Goal: Communication & Community: Connect with others

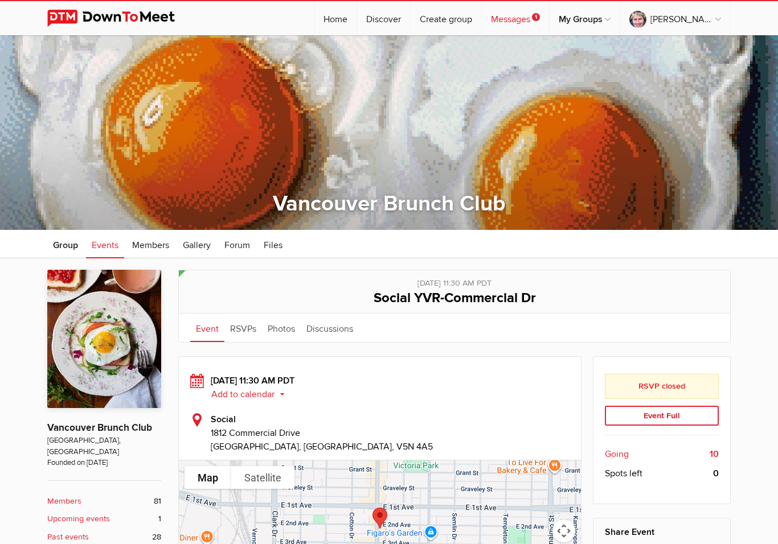
click at [549, 23] on link "Messages 1" at bounding box center [515, 18] width 67 height 34
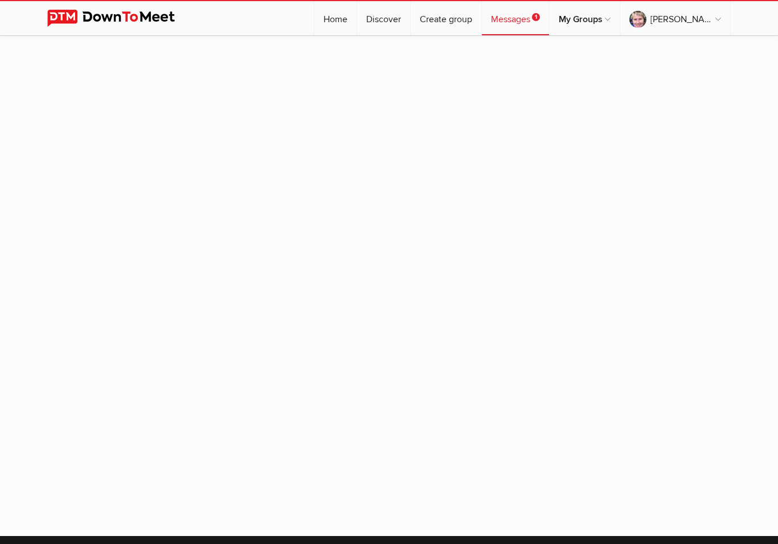
click at [541, 22] on link "Messages 1" at bounding box center [515, 18] width 67 height 34
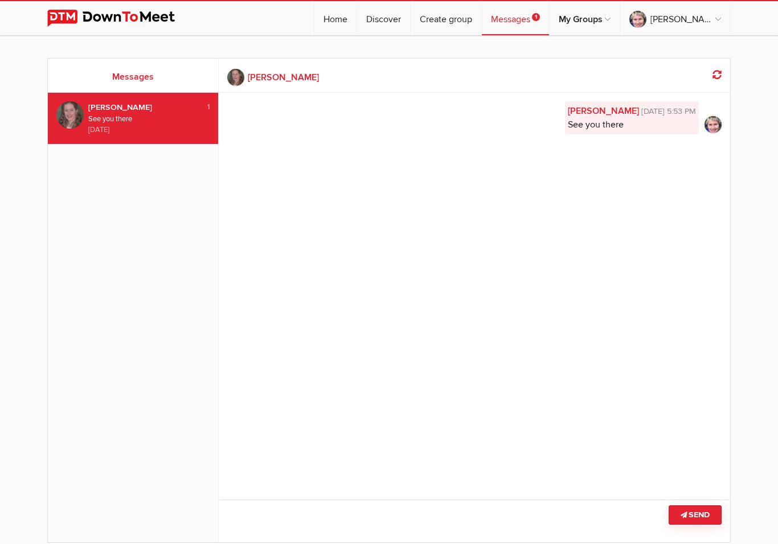
click at [129, 110] on div "[PERSON_NAME]" at bounding box center [140, 107] width 104 height 13
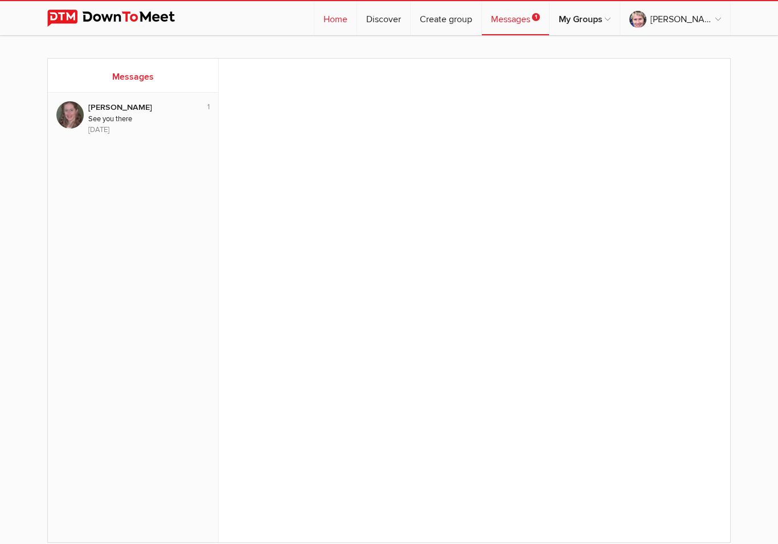
click at [356, 14] on link "Home" at bounding box center [335, 18] width 42 height 34
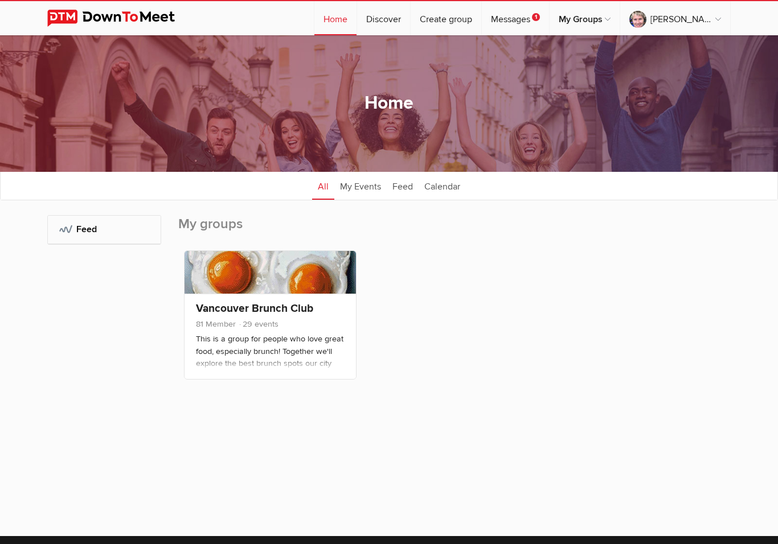
click at [356, 22] on link "Home" at bounding box center [335, 18] width 42 height 34
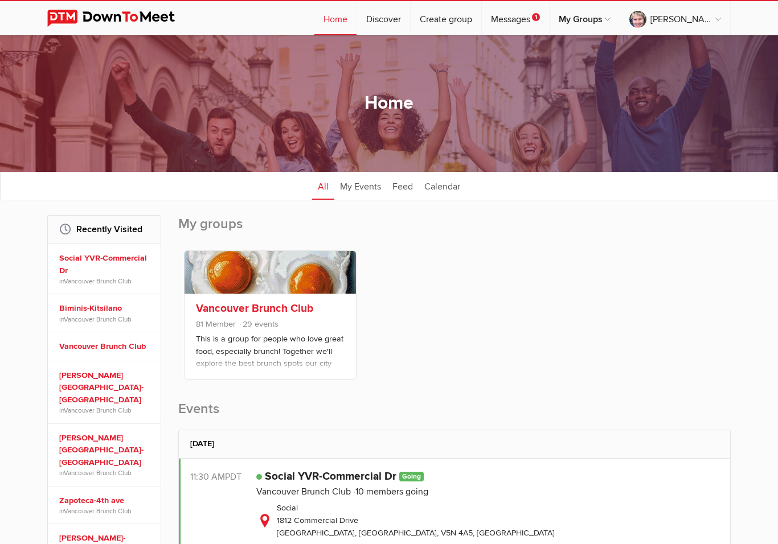
click at [315, 331] on span "81 Member 29 events" at bounding box center [270, 325] width 149 height 15
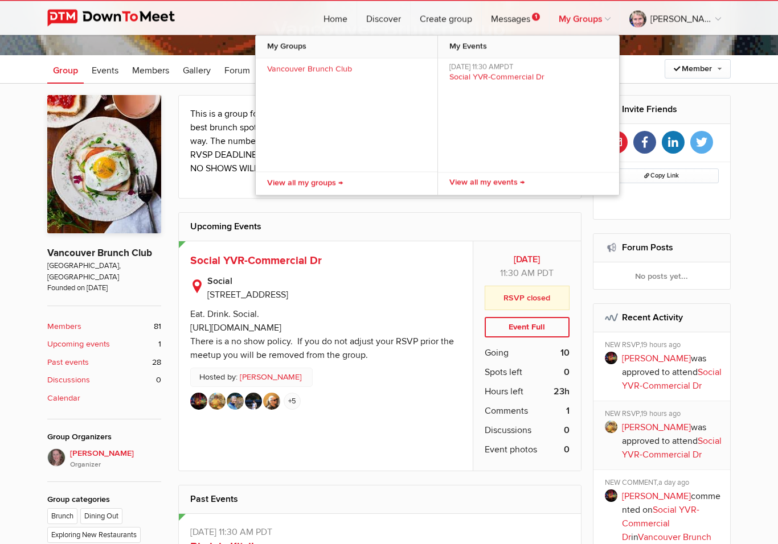
scroll to position [175, 0]
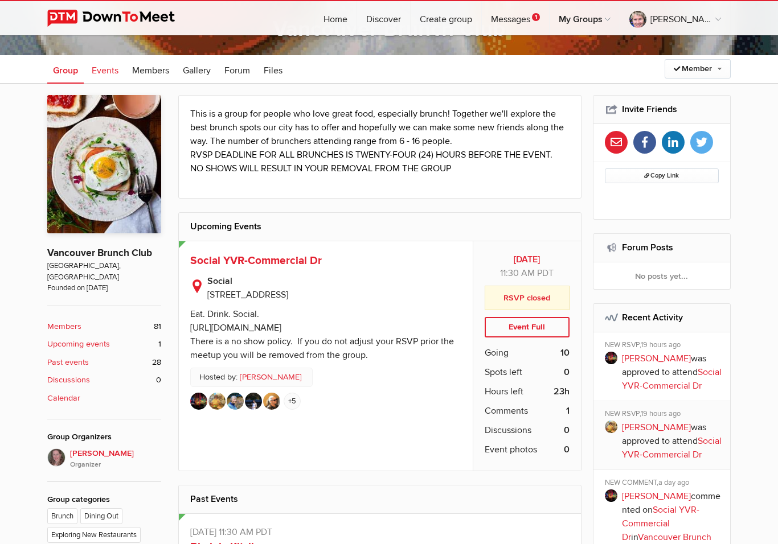
click at [109, 70] on span "Events" at bounding box center [105, 70] width 27 height 11
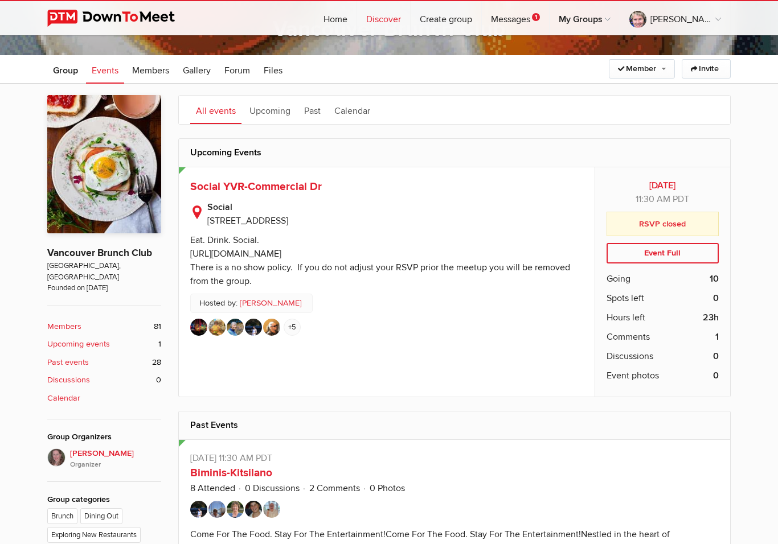
click at [408, 19] on link "Discover" at bounding box center [383, 18] width 53 height 34
select select "null"
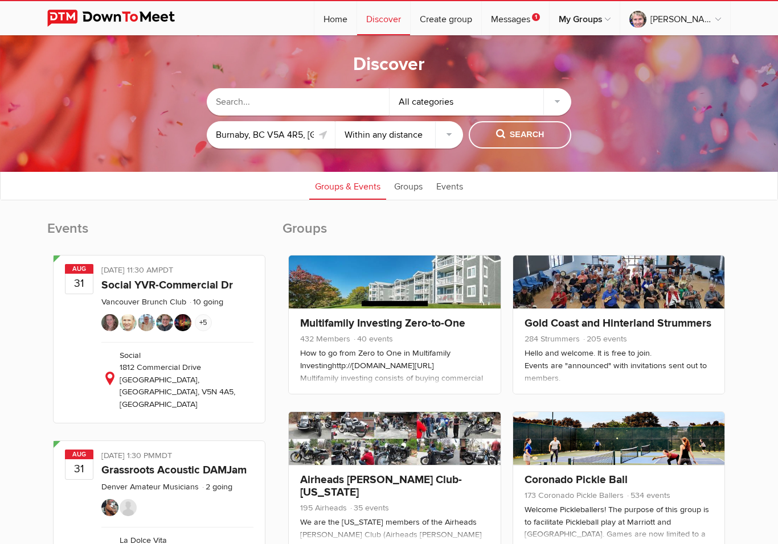
click at [280, 99] on input "text" at bounding box center [298, 101] width 182 height 27
click at [515, 145] on button "Search" at bounding box center [520, 134] width 103 height 27
click at [523, 143] on button "Search" at bounding box center [520, 134] width 103 height 27
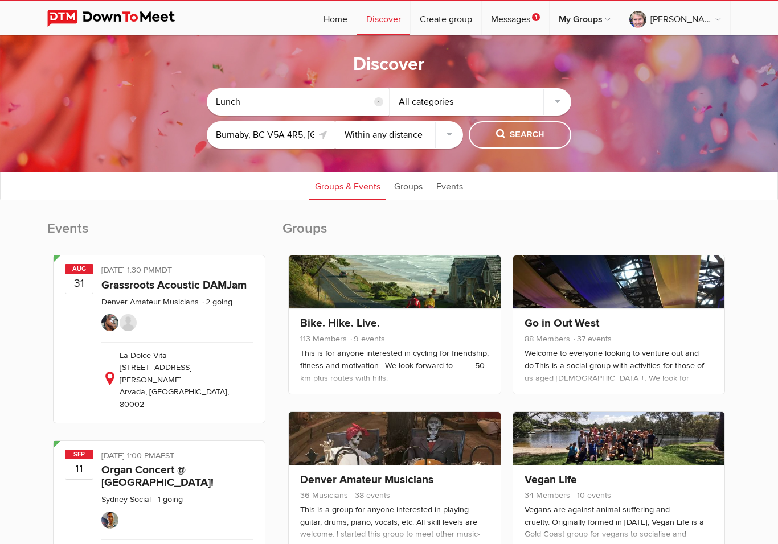
click at [278, 105] on input "Lunch" at bounding box center [298, 101] width 182 height 27
type input "L"
type input "55 plus"
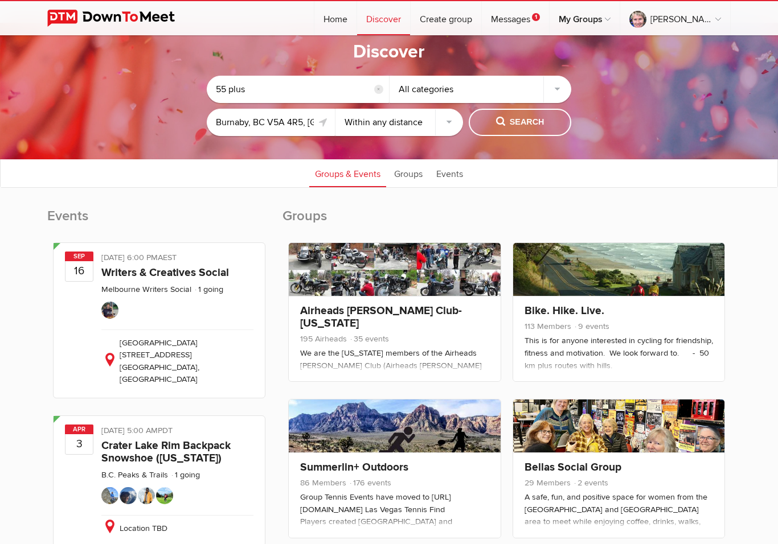
scroll to position [6, 0]
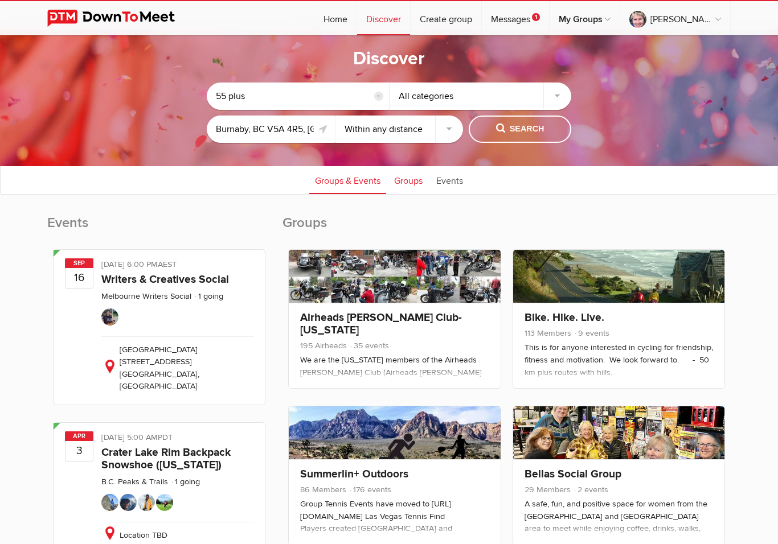
click at [408, 184] on link "Groups" at bounding box center [408, 180] width 40 height 28
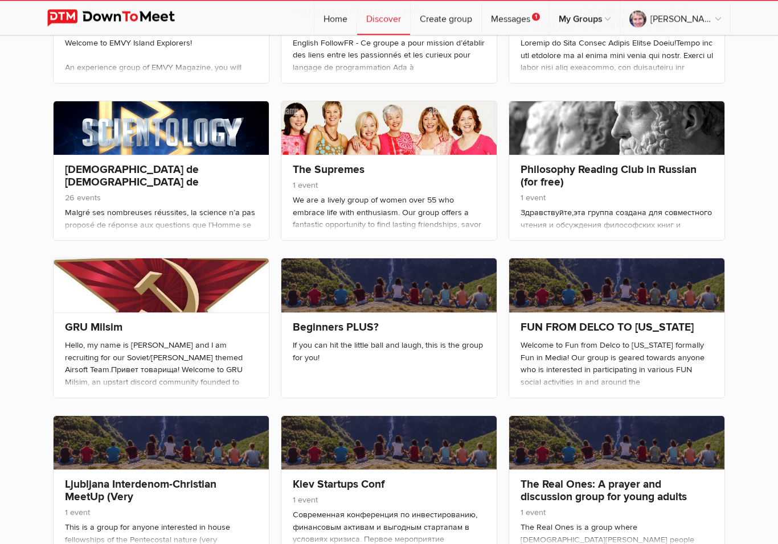
scroll to position [785, 0]
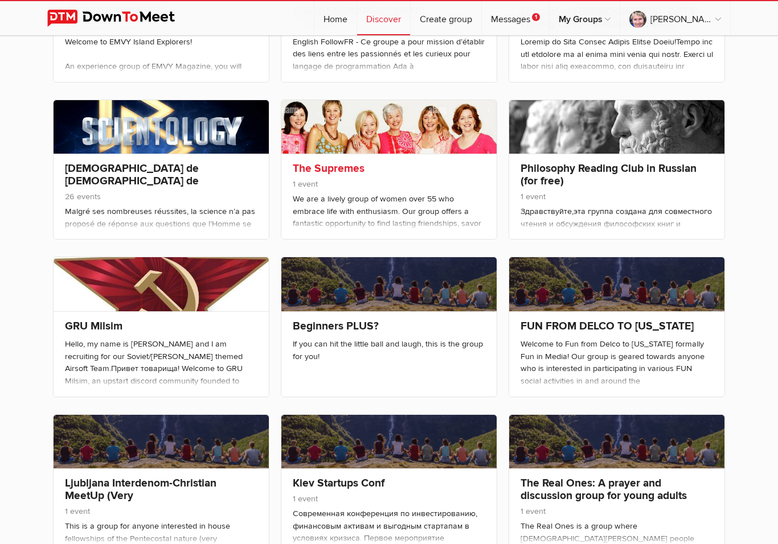
click at [382, 183] on span "1 event" at bounding box center [389, 185] width 192 height 15
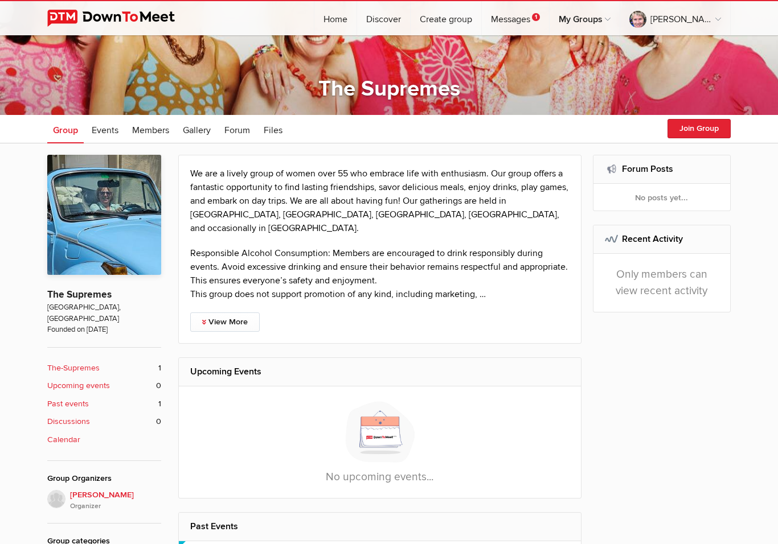
scroll to position [122, 0]
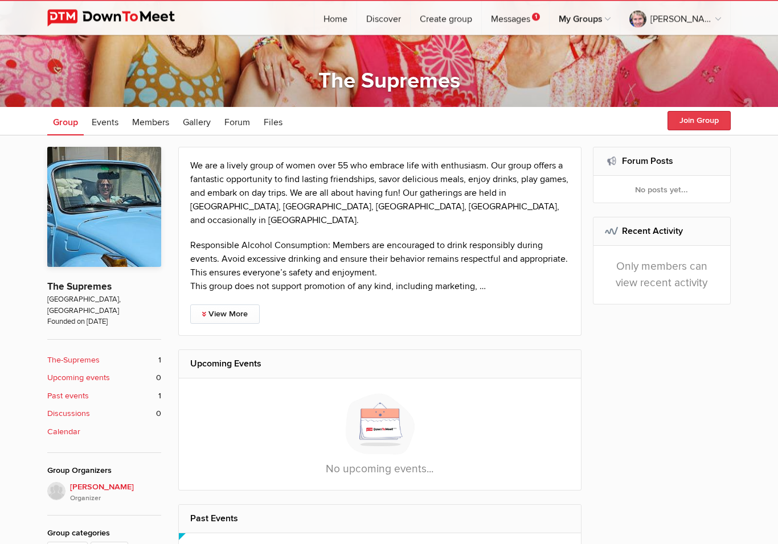
click at [700, 117] on button "Join Group" at bounding box center [698, 121] width 63 height 19
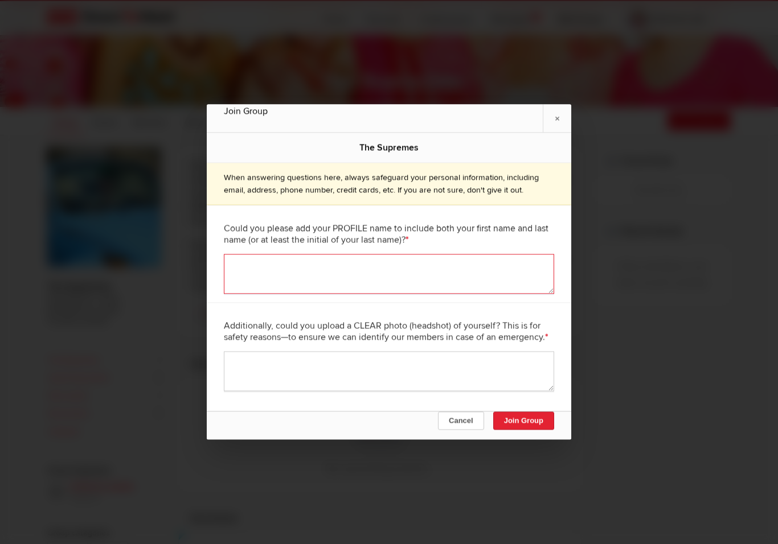
click at [305, 276] on textarea at bounding box center [389, 275] width 330 height 40
type textarea "[PERSON_NAME]"
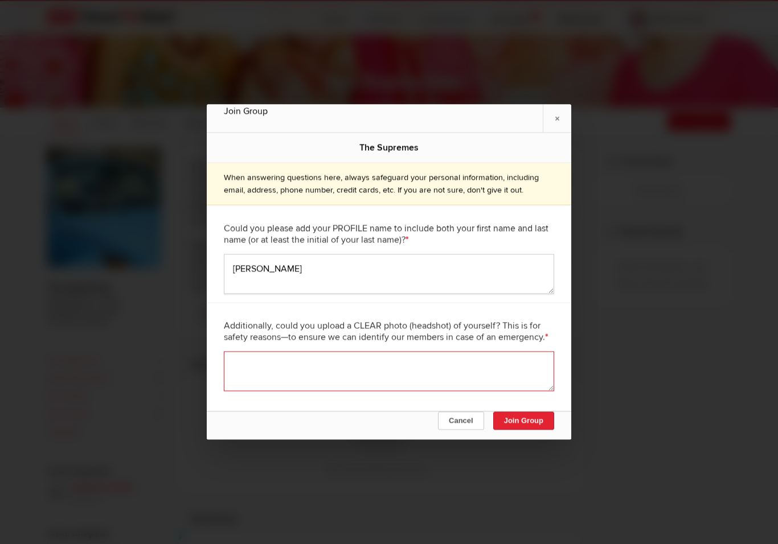
click at [292, 383] on textarea at bounding box center [389, 372] width 330 height 40
click at [691, 370] on div at bounding box center [389, 272] width 778 height 544
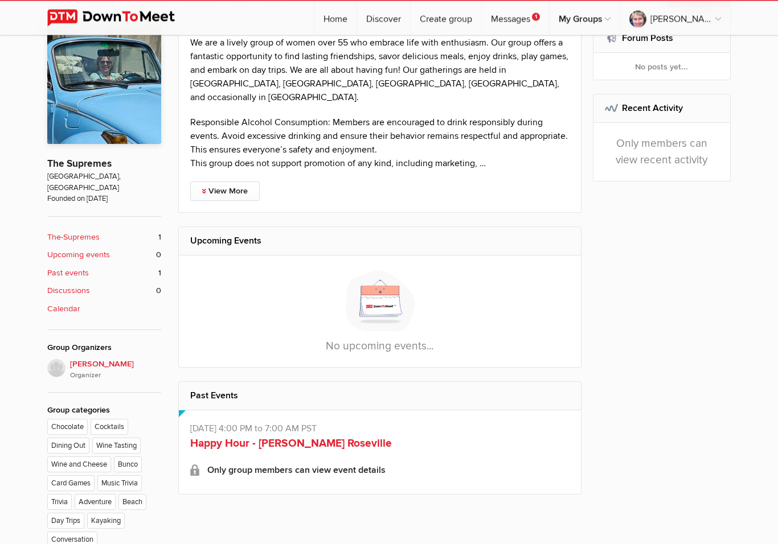
scroll to position [4, 0]
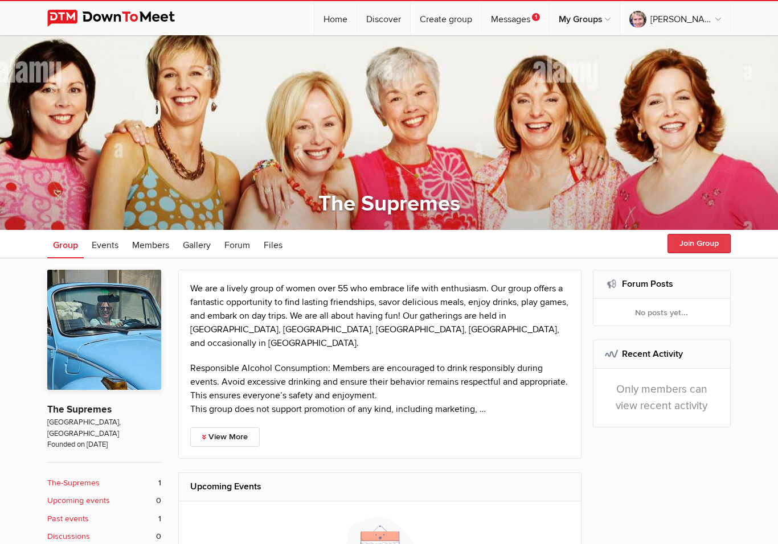
click at [695, 247] on button "Join Group" at bounding box center [698, 243] width 63 height 19
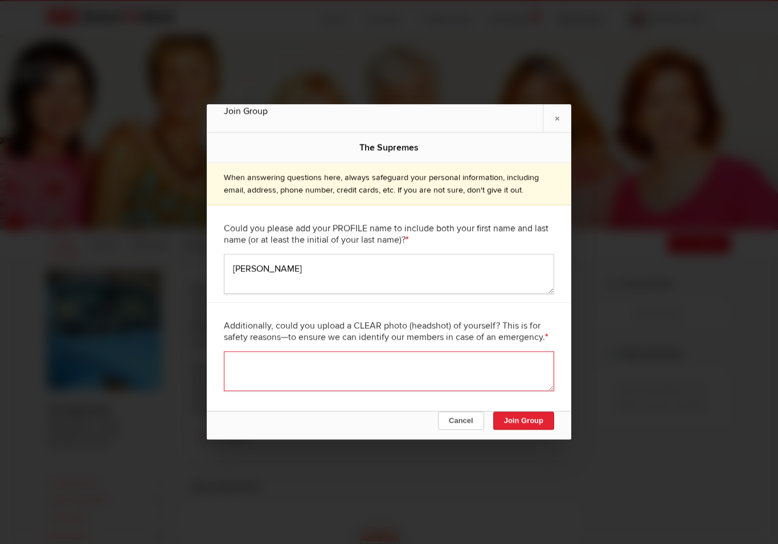
click at [254, 363] on textarea at bounding box center [389, 372] width 330 height 40
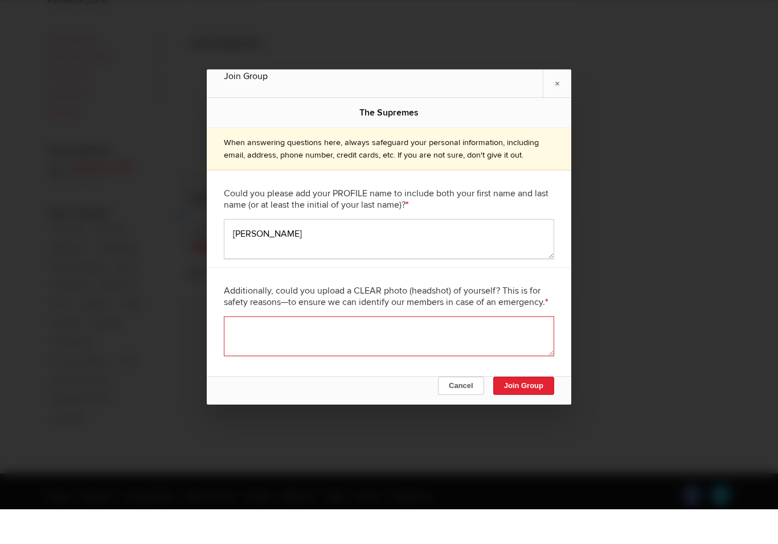
scroll to position [411, 0]
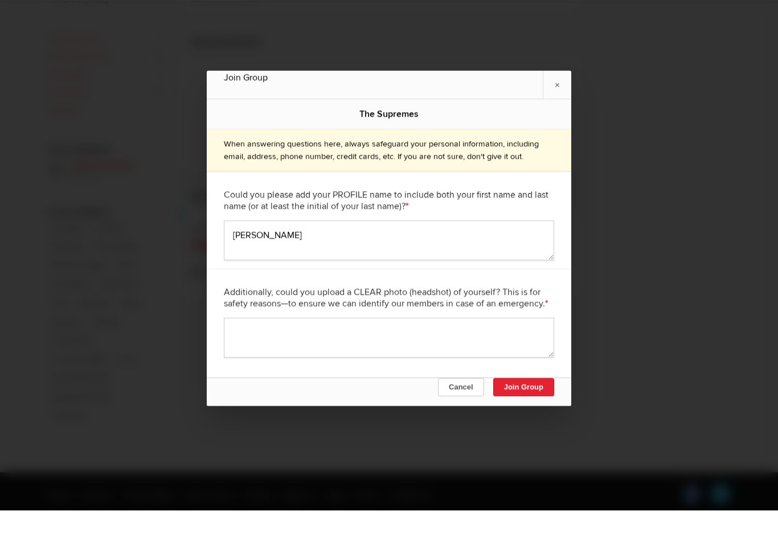
click at [647, 334] on div at bounding box center [389, 272] width 778 height 544
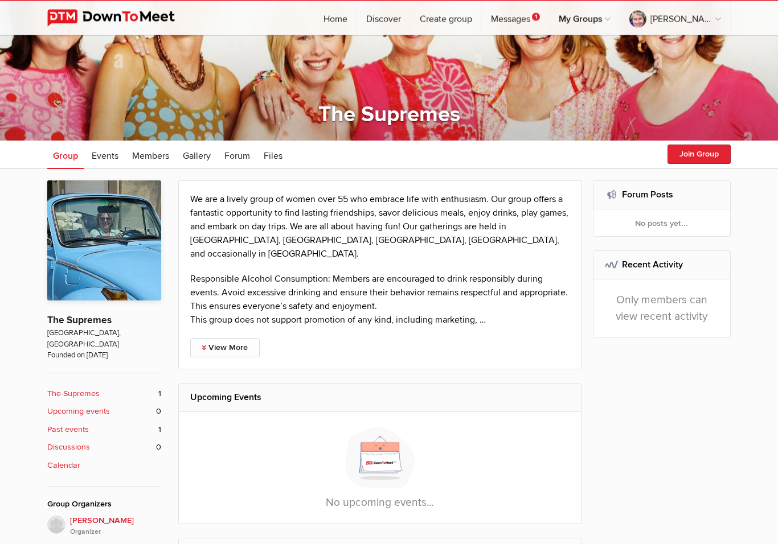
scroll to position [51, 0]
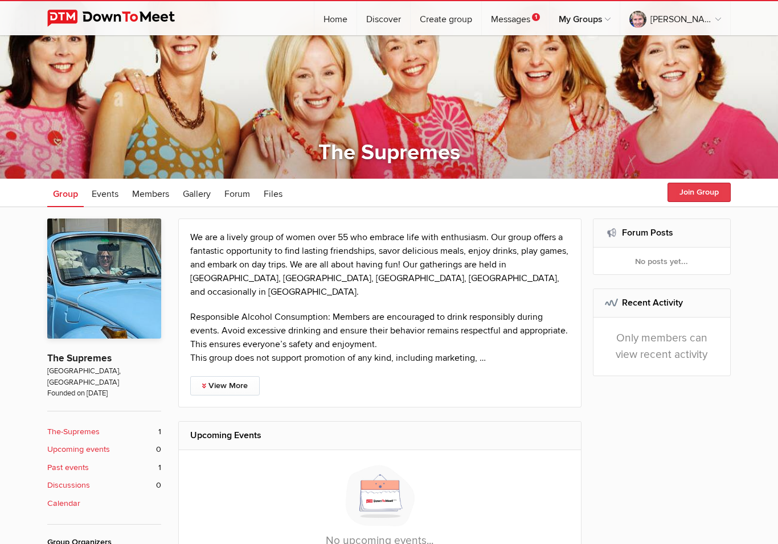
click at [683, 192] on button "Join Group" at bounding box center [698, 192] width 63 height 19
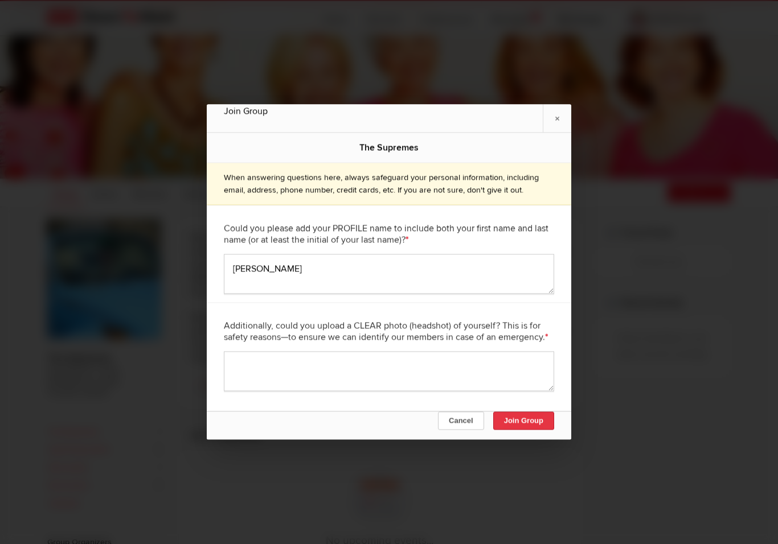
click at [520, 424] on button "Join Group" at bounding box center [523, 421] width 61 height 18
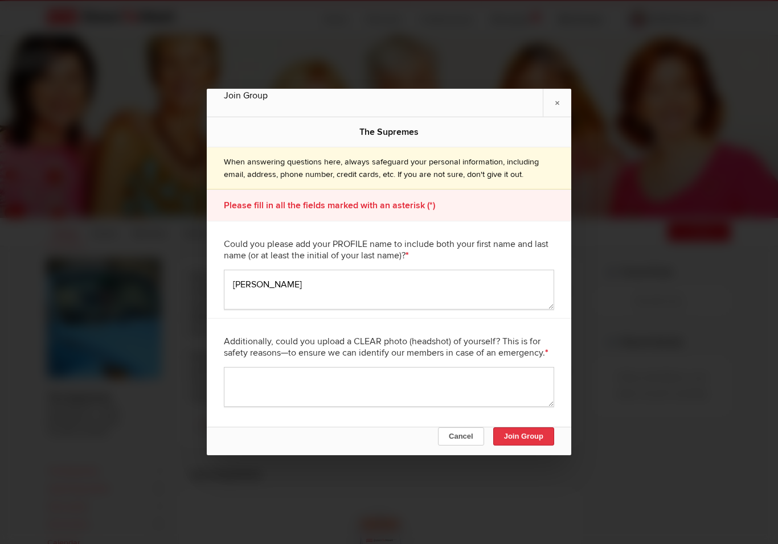
scroll to position [0, 0]
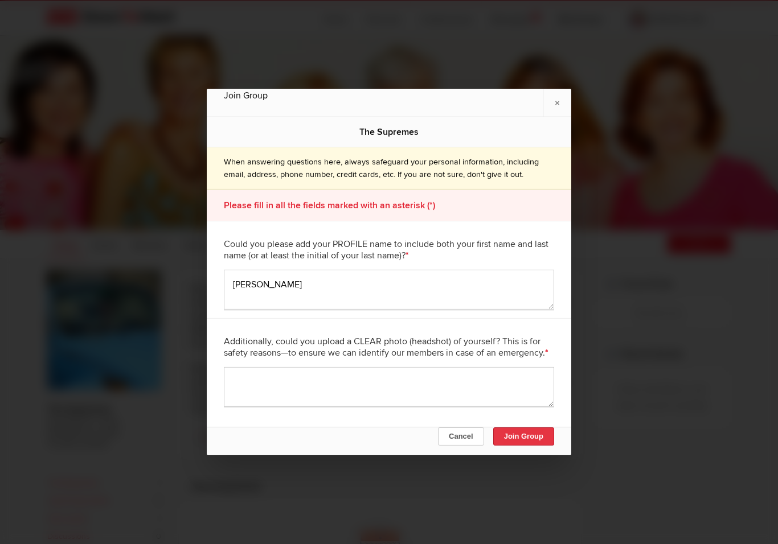
click at [520, 441] on button "Join Group" at bounding box center [523, 437] width 61 height 18
click at [534, 438] on button "Join Group" at bounding box center [523, 437] width 61 height 18
click at [311, 290] on textarea "[PERSON_NAME]" at bounding box center [389, 290] width 330 height 40
click at [528, 442] on button "Join Group" at bounding box center [523, 437] width 61 height 18
click at [510, 443] on button "Join Group" at bounding box center [523, 437] width 61 height 18
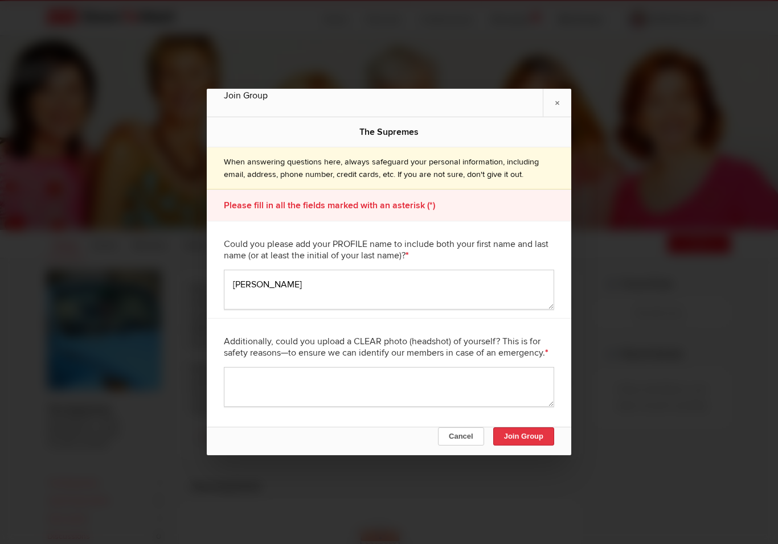
click at [516, 437] on button "Join Group" at bounding box center [523, 437] width 61 height 18
click at [523, 435] on button "Join Group" at bounding box center [523, 437] width 61 height 18
click at [343, 283] on textarea "[PERSON_NAME]" at bounding box center [389, 290] width 330 height 40
type textarea "[PERSON_NAME]"
click at [260, 382] on textarea at bounding box center [389, 387] width 330 height 40
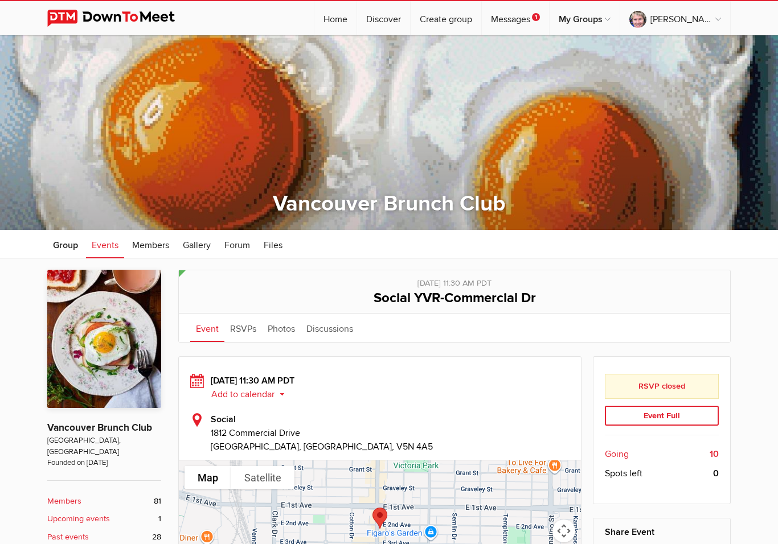
click at [58, 250] on span "Group" at bounding box center [65, 245] width 25 height 11
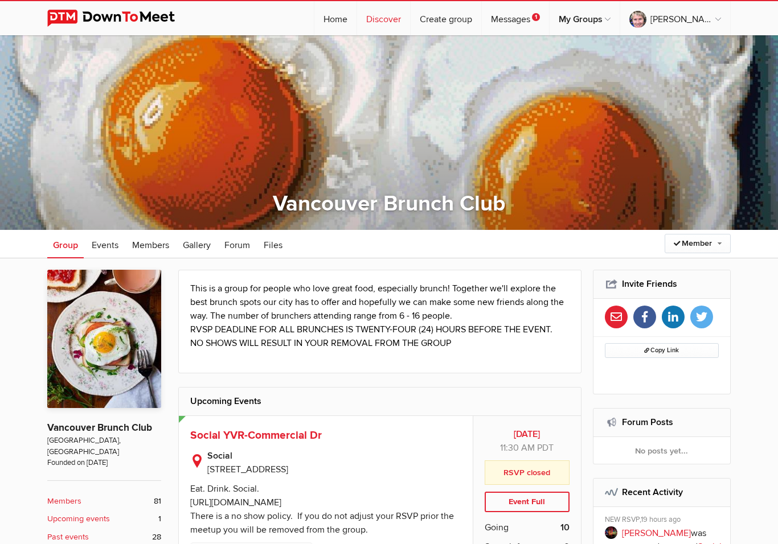
click at [410, 19] on link "Discover" at bounding box center [383, 18] width 53 height 34
select select "null"
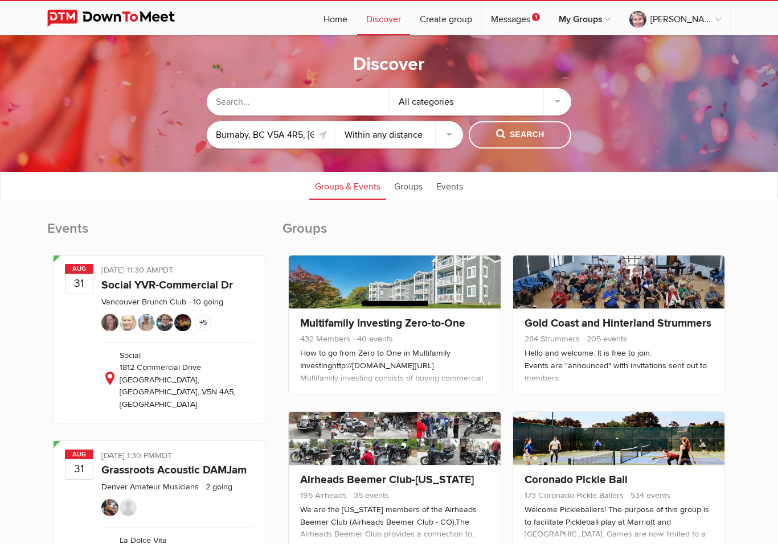
click at [259, 99] on input "text" at bounding box center [298, 101] width 182 height 27
type input "55 plus"
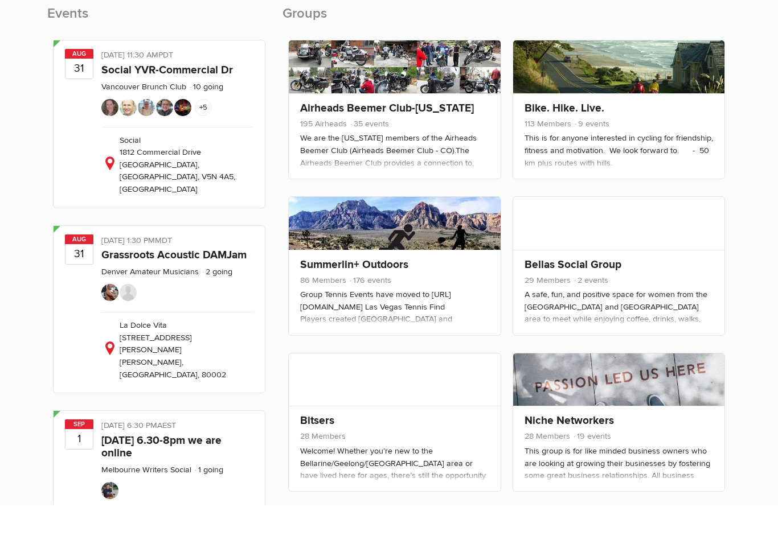
scroll to position [216, 0]
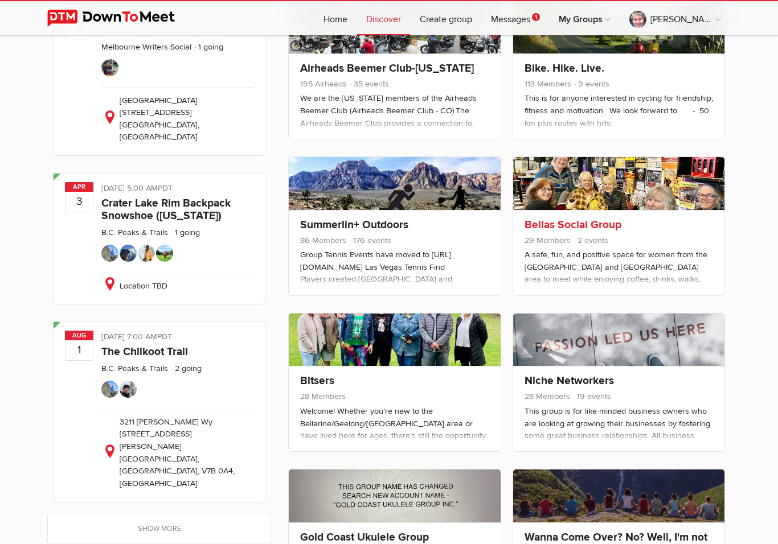
click at [637, 268] on div "A safe, fun, and positive space for women from the Bellarine and Greater Geelon…" at bounding box center [618, 520] width 188 height 542
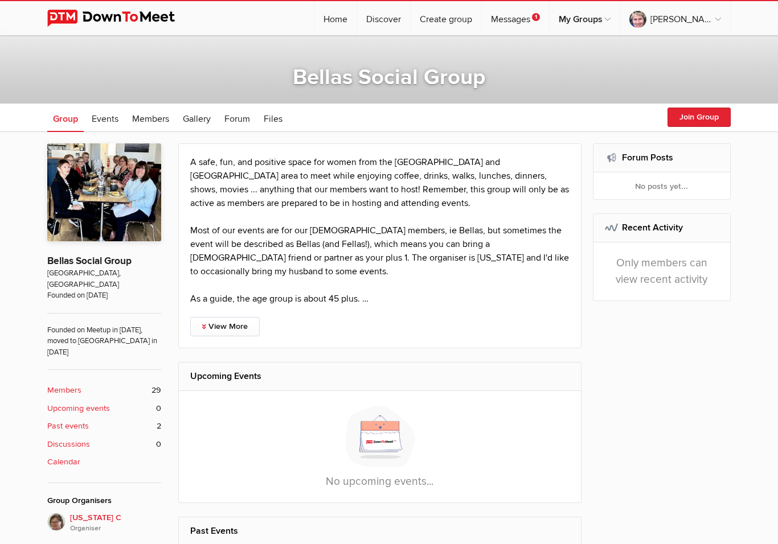
scroll to position [133, 0]
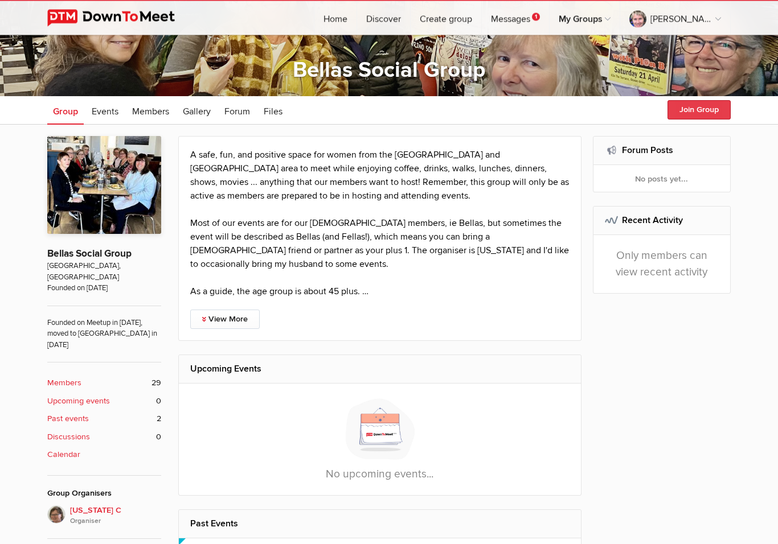
click at [692, 106] on button "Join Group" at bounding box center [698, 110] width 63 height 19
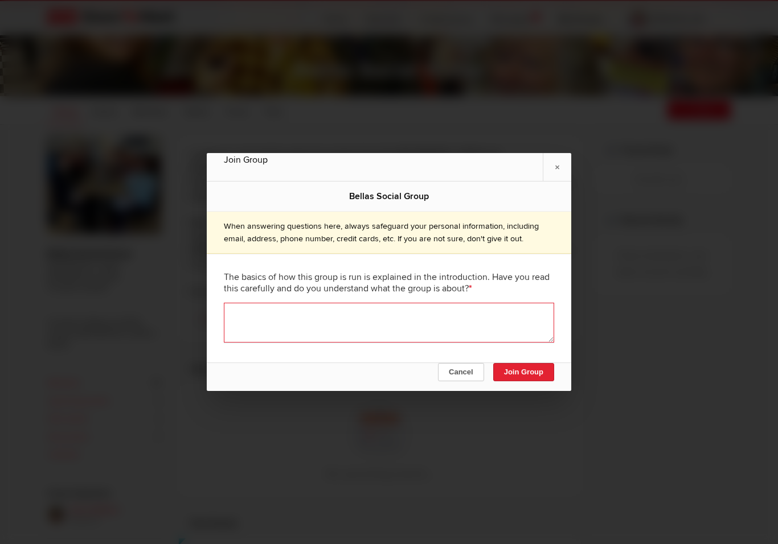
click at [297, 327] on textarea at bounding box center [389, 323] width 330 height 40
type textarea "Yes"
click at [535, 381] on button "Join Group" at bounding box center [523, 372] width 61 height 18
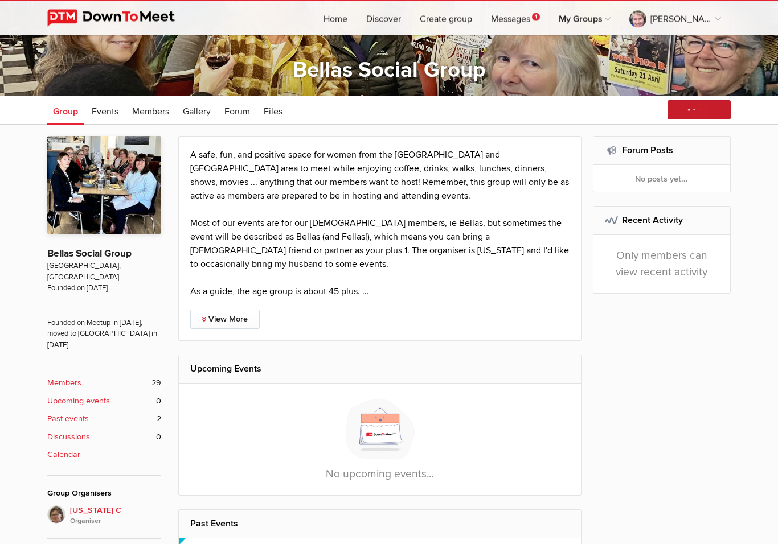
scroll to position [134, 0]
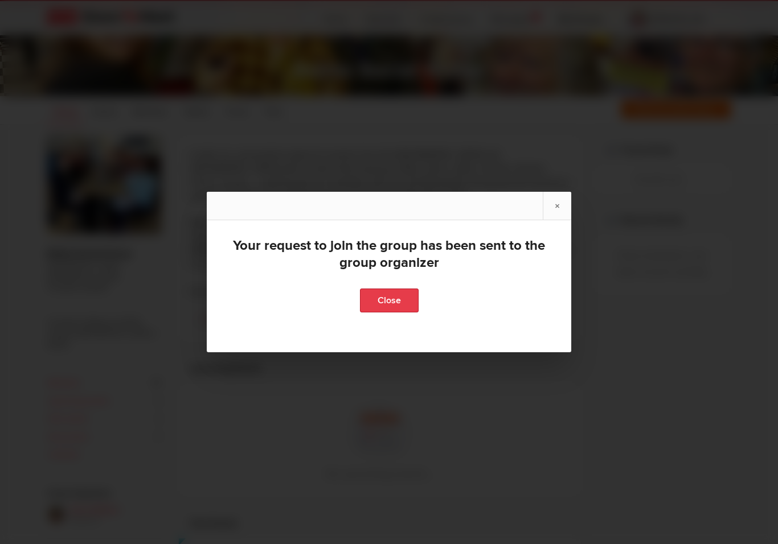
click at [383, 313] on link "Close" at bounding box center [389, 301] width 59 height 24
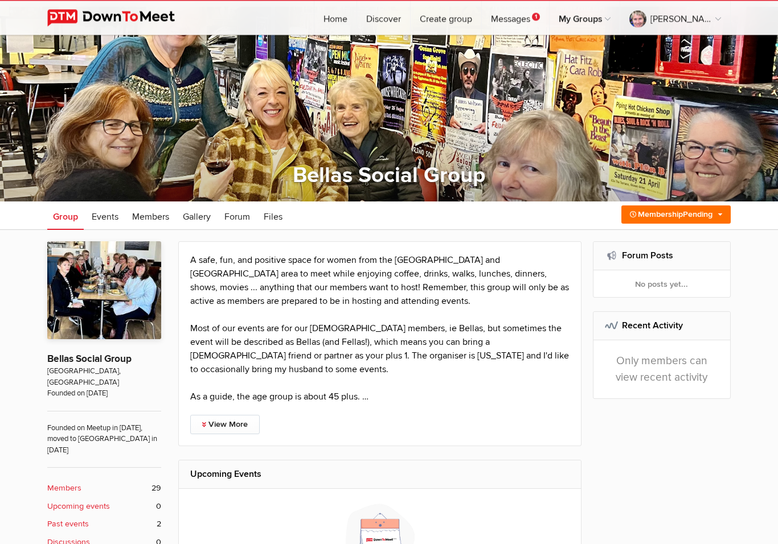
scroll to position [0, 0]
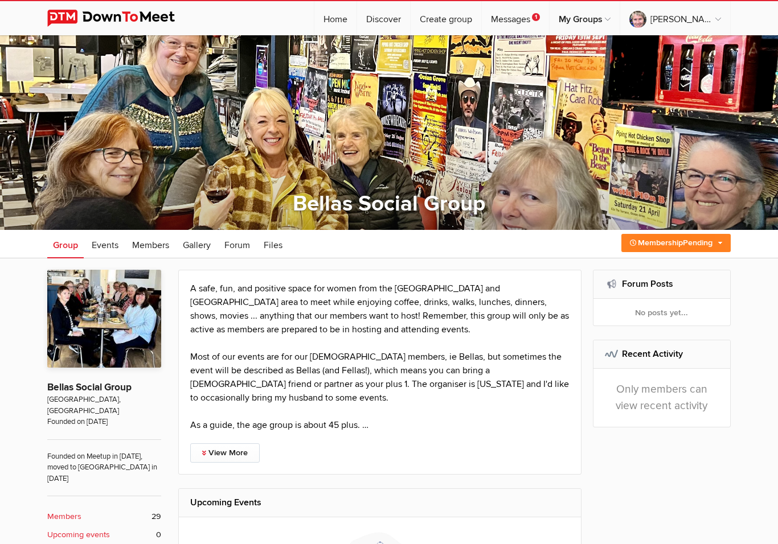
click at [716, 239] on link "Membership Pending" at bounding box center [675, 243] width 109 height 18
click at [649, 269] on link "Cancel request" at bounding box center [676, 267] width 108 height 17
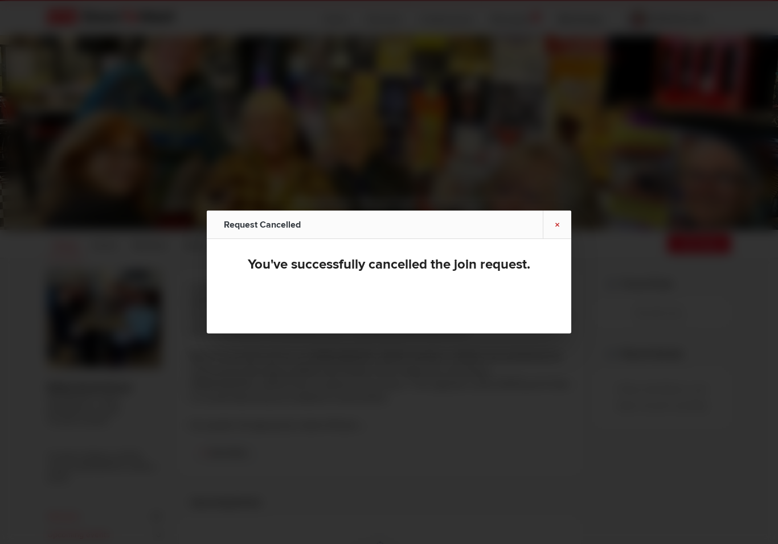
click at [556, 228] on link "×" at bounding box center [557, 225] width 28 height 28
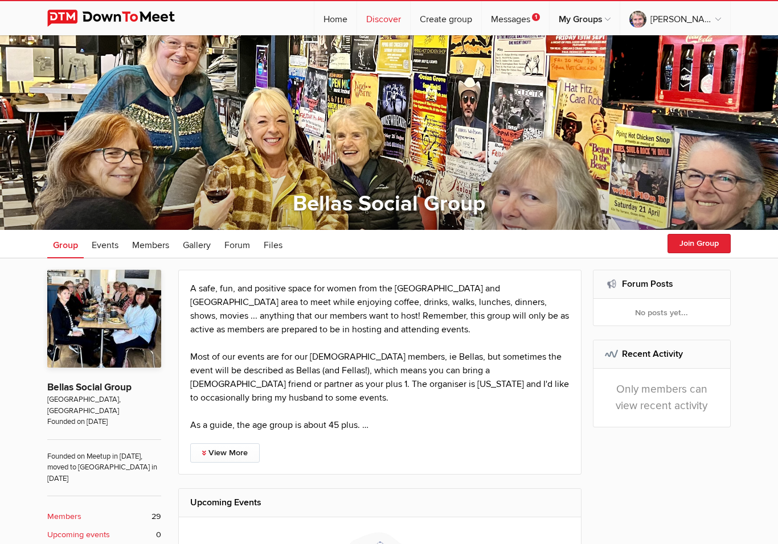
click at [403, 21] on link "Discover" at bounding box center [383, 18] width 53 height 34
select select "null"
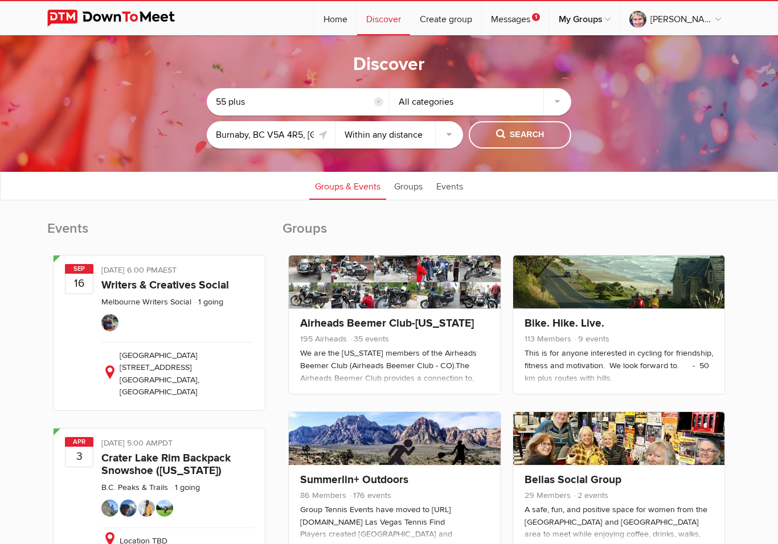
click at [285, 108] on input "55 plus" at bounding box center [298, 101] width 182 height 27
type input "5"
click at [559, 103] on div "All categories" at bounding box center [481, 101] width 182 height 27
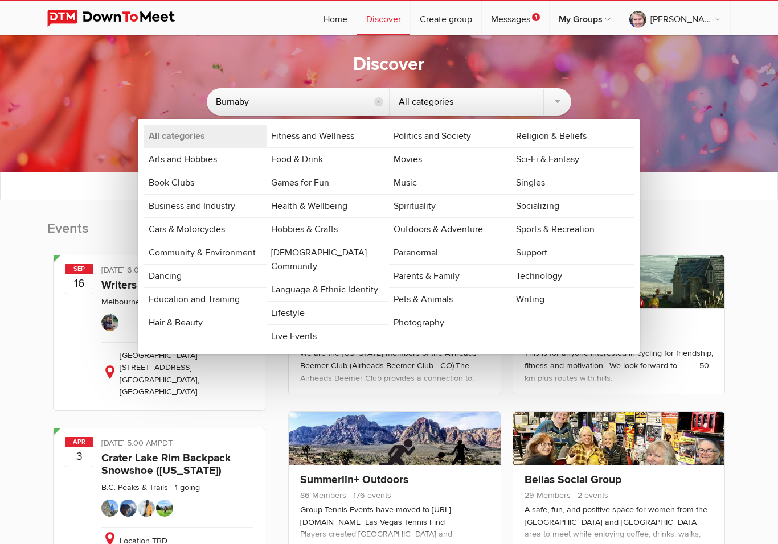
click at [700, 110] on sp-group-common-search-cat-loc "Burnaby reset All categories All categories Arts and Hobbies Book Clubs Busines…" at bounding box center [389, 115] width 664 height 77
click at [412, 160] on link "Movies" at bounding box center [450, 159] width 122 height 23
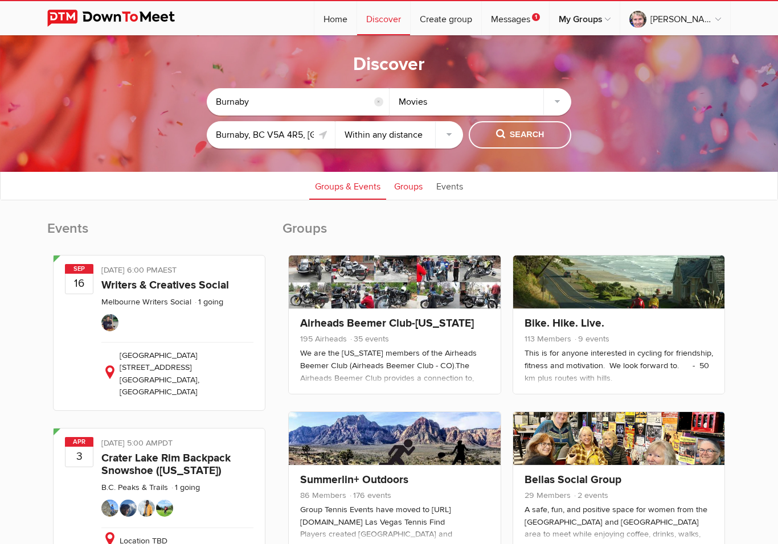
click at [405, 191] on link "Groups" at bounding box center [408, 185] width 40 height 28
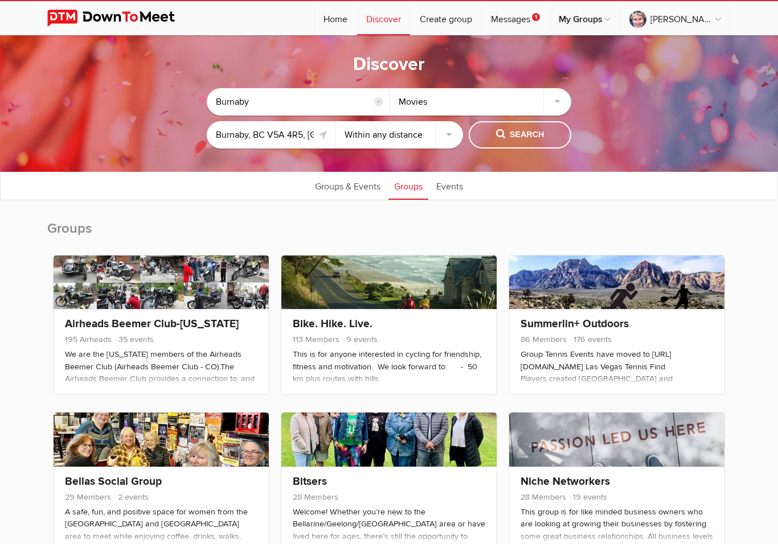
click at [555, 101] on div "Movies" at bounding box center [481, 101] width 182 height 27
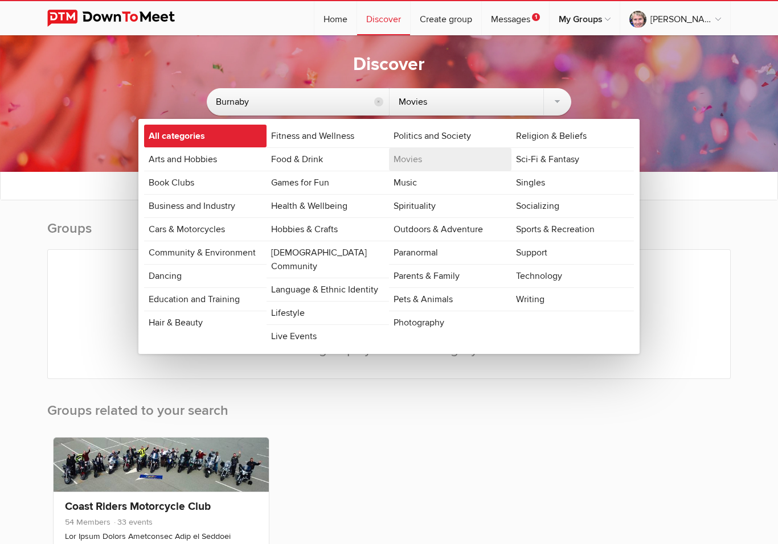
click at [174, 135] on link "All categories" at bounding box center [205, 136] width 122 height 23
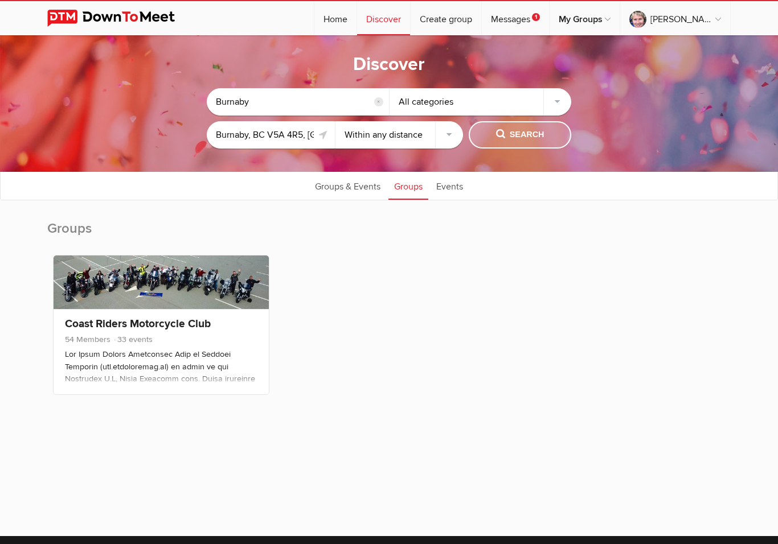
click at [520, 135] on span "Search" at bounding box center [520, 135] width 48 height 13
click at [519, 133] on span "Search" at bounding box center [520, 135] width 48 height 13
click at [535, 141] on span "Search" at bounding box center [520, 135] width 48 height 13
click at [360, 190] on link "Groups & Events" at bounding box center [347, 185] width 77 height 28
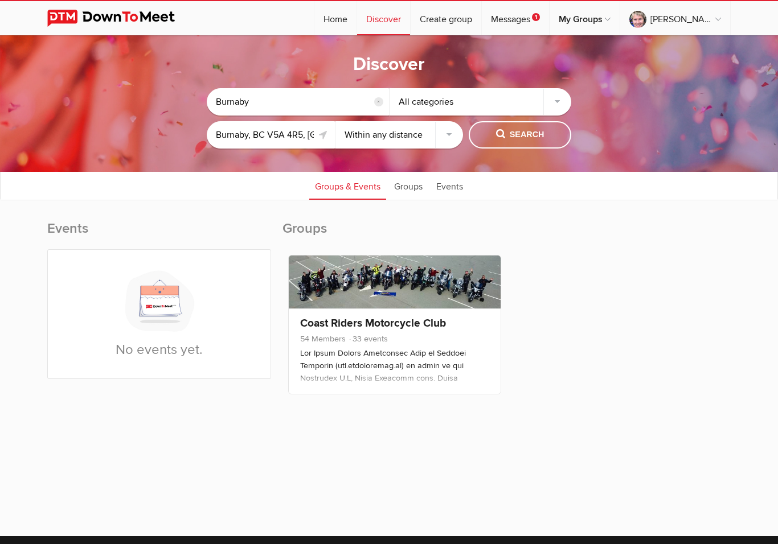
click at [285, 101] on input "Burnaby" at bounding box center [298, 101] width 182 height 27
type input "B"
type input "Vancouver"
click at [522, 135] on span "Search" at bounding box center [520, 135] width 48 height 13
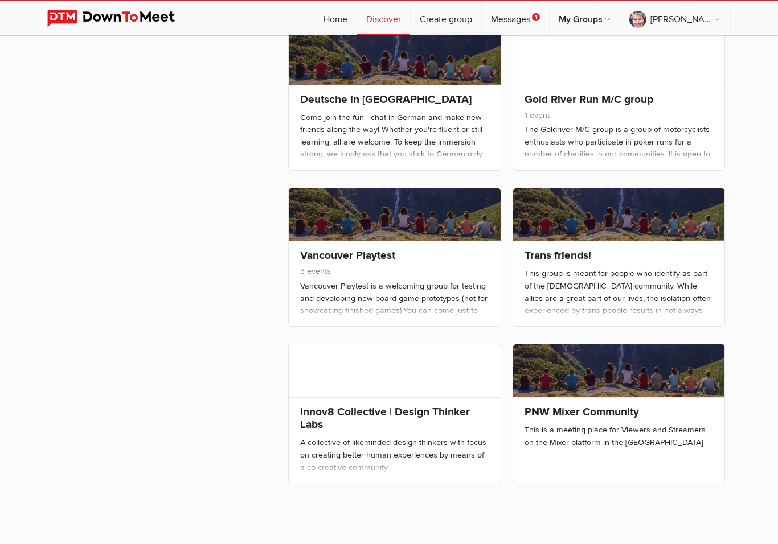
scroll to position [1355, 0]
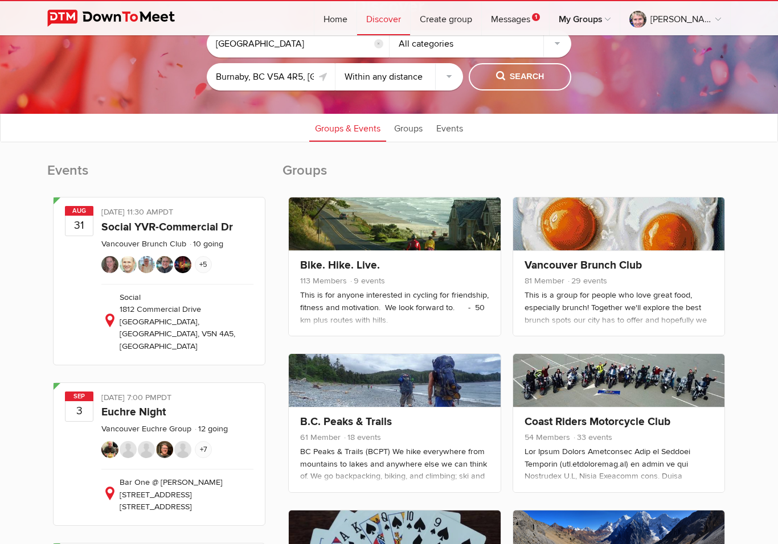
scroll to position [0, 0]
